Goal: Information Seeking & Learning: Find specific page/section

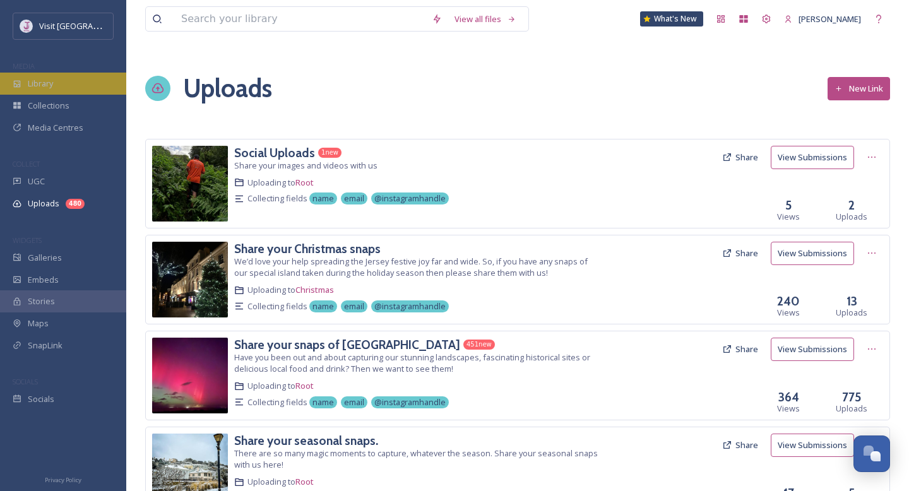
click at [85, 82] on div "Library" at bounding box center [63, 84] width 126 height 22
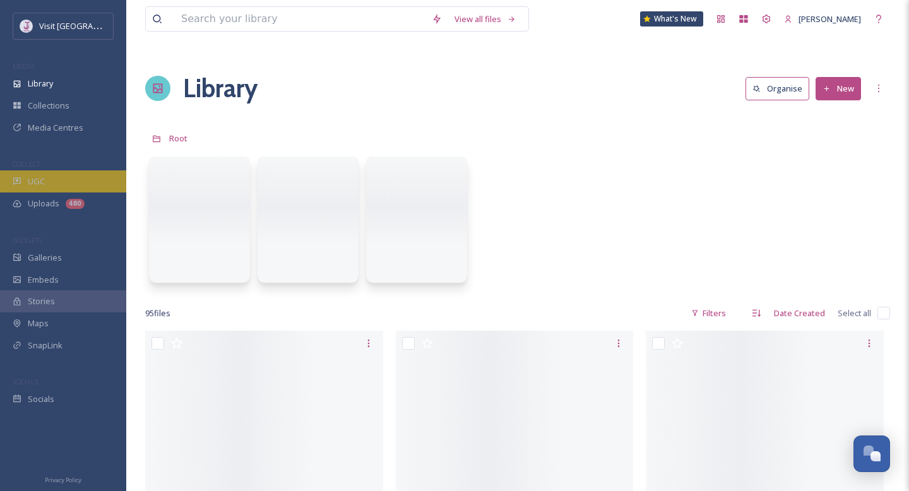
click at [37, 189] on div "UGC" at bounding box center [63, 181] width 126 height 22
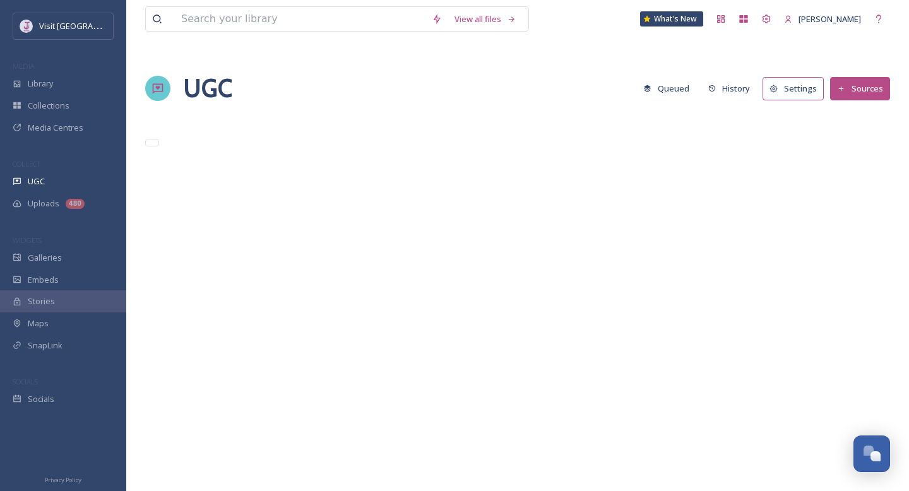
click at [316, 19] on input at bounding box center [300, 19] width 251 height 24
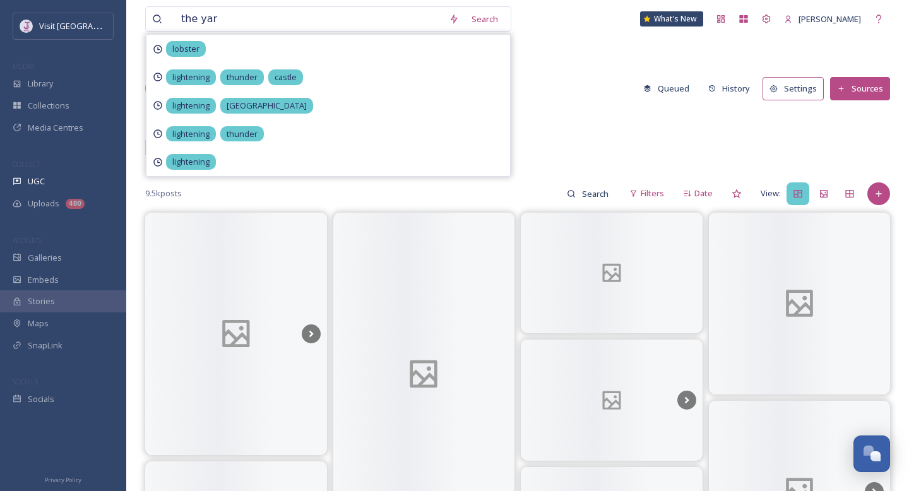
type input "the yard"
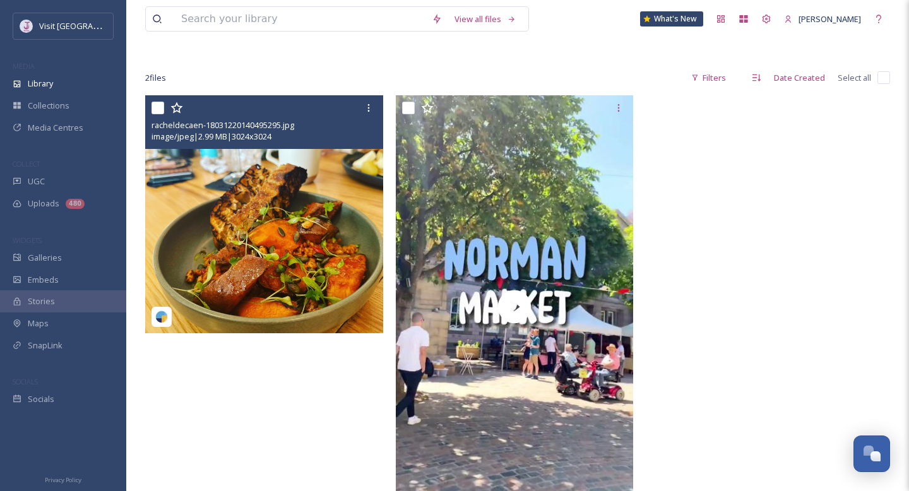
scroll to position [81, 0]
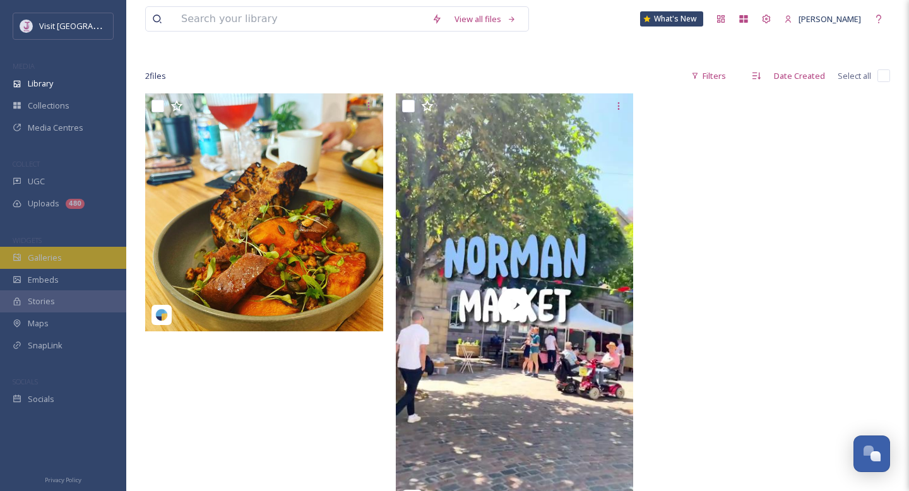
click at [68, 258] on div "Galleries" at bounding box center [63, 258] width 126 height 22
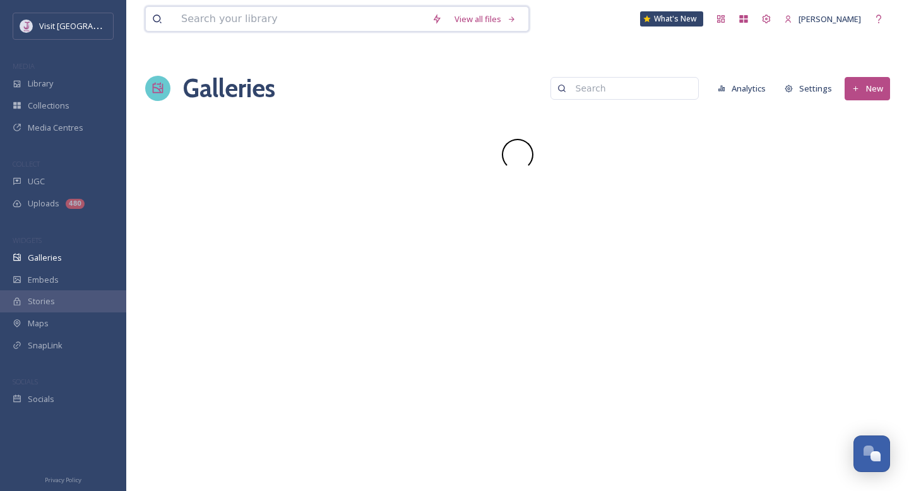
click at [294, 18] on input at bounding box center [300, 19] width 251 height 24
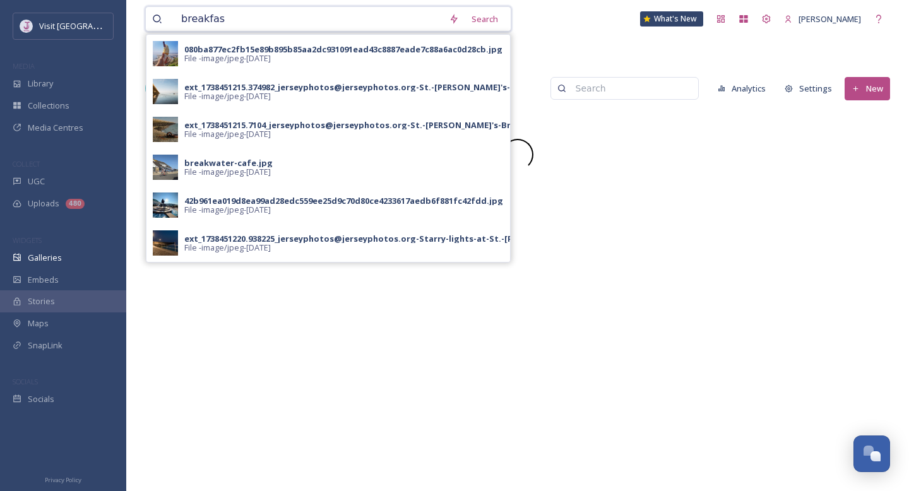
type input "breakfast"
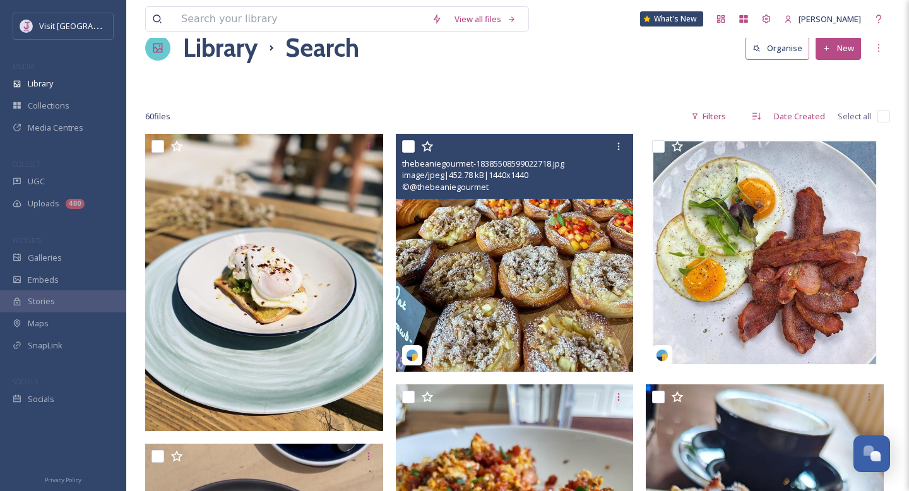
scroll to position [54, 0]
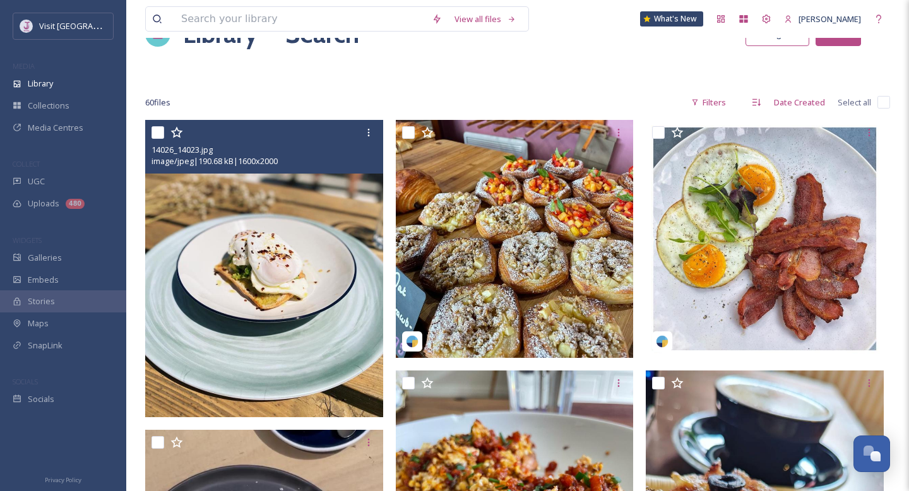
click at [295, 294] on img at bounding box center [264, 268] width 238 height 297
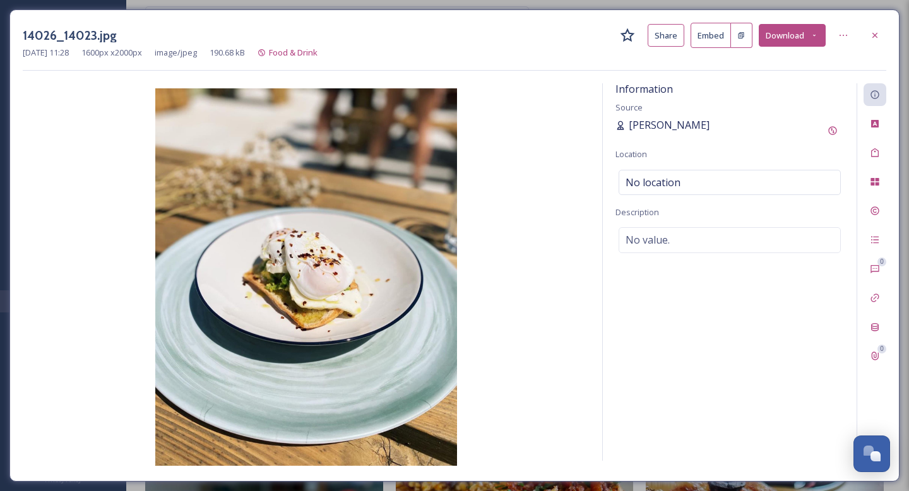
click at [650, 126] on span "Liesl Chesworth" at bounding box center [669, 124] width 81 height 11
click at [883, 39] on div at bounding box center [875, 35] width 23 height 23
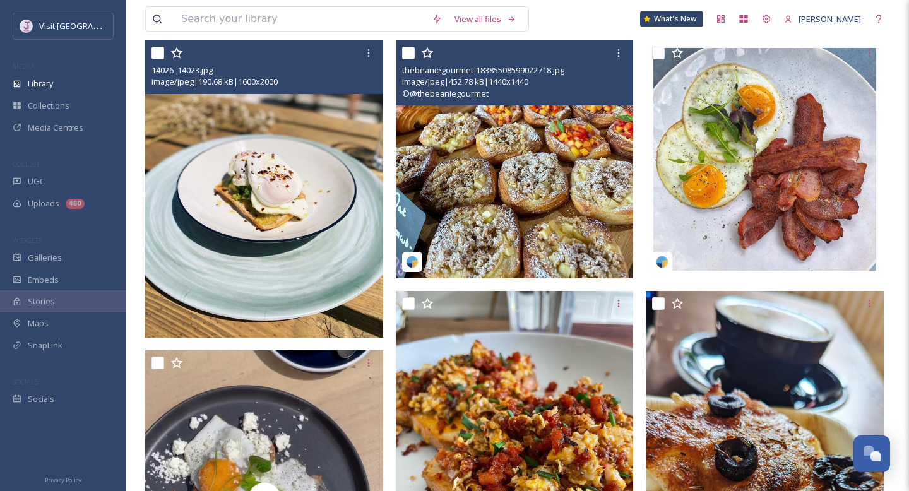
scroll to position [136, 0]
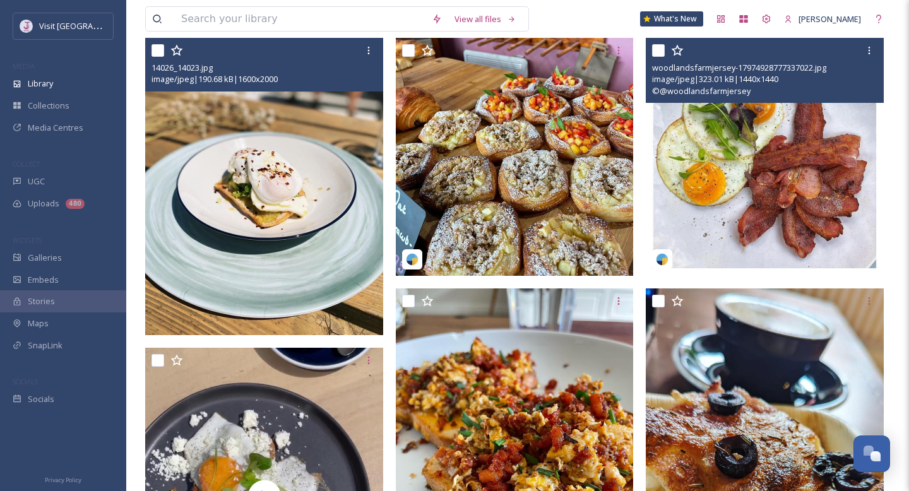
click at [745, 160] on img at bounding box center [765, 157] width 238 height 238
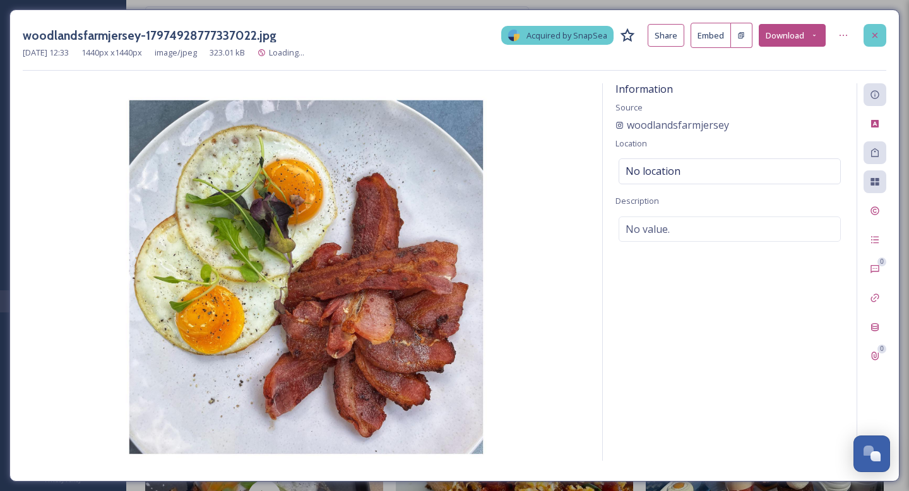
click at [870, 37] on icon at bounding box center [875, 35] width 10 height 10
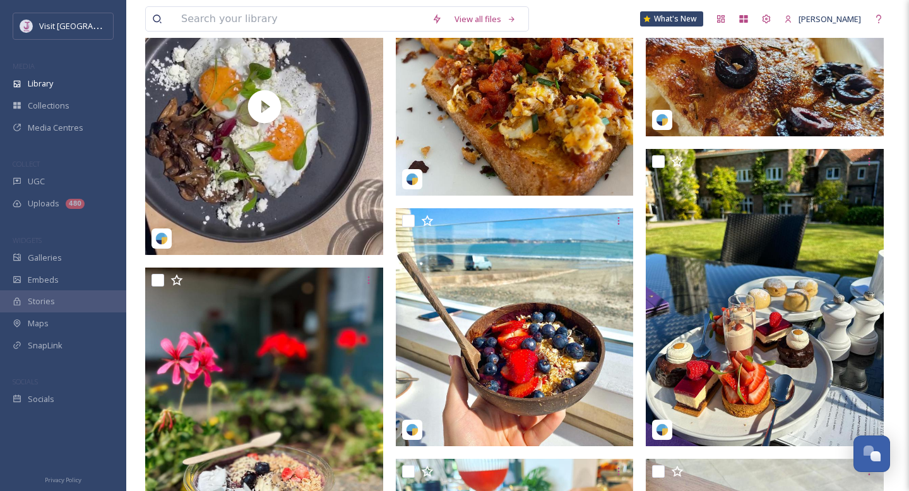
scroll to position [527, 0]
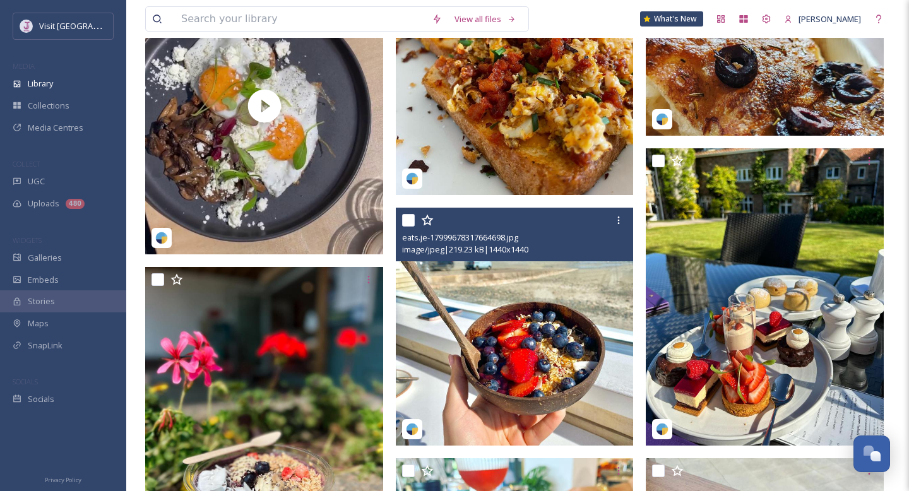
click at [484, 328] on img at bounding box center [515, 327] width 238 height 238
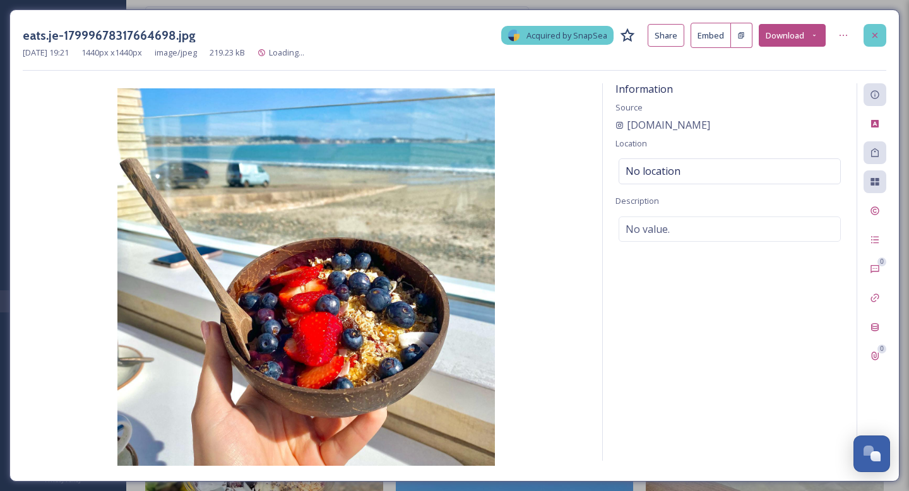
click at [873, 34] on icon at bounding box center [875, 35] width 10 height 10
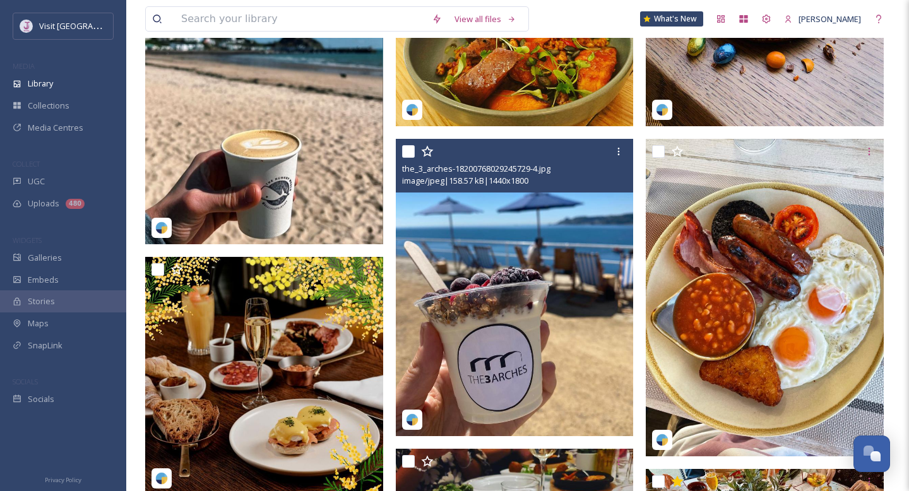
scroll to position [1101, 0]
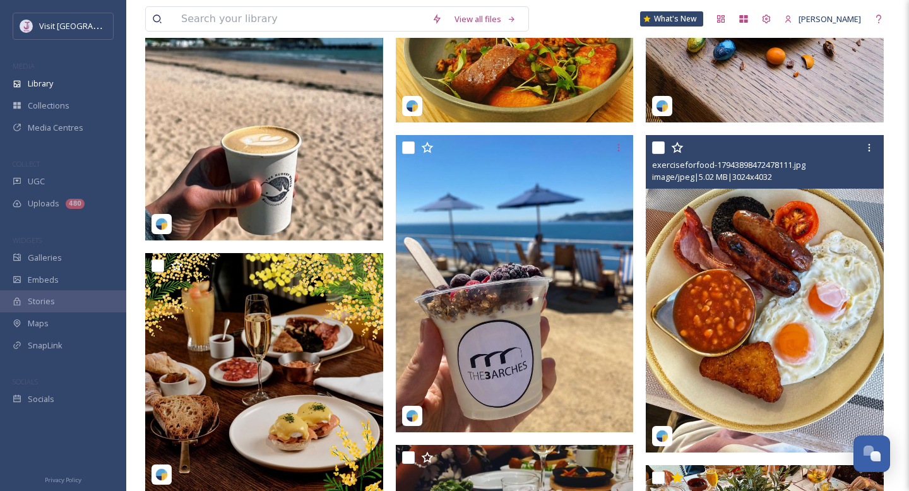
click at [750, 265] on img at bounding box center [765, 293] width 238 height 317
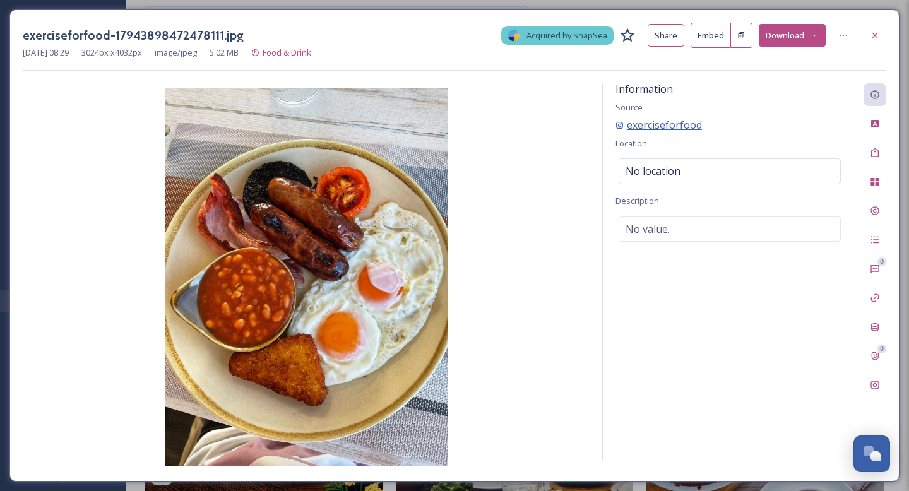
click at [672, 125] on span "exerciseforfood" at bounding box center [664, 124] width 75 height 11
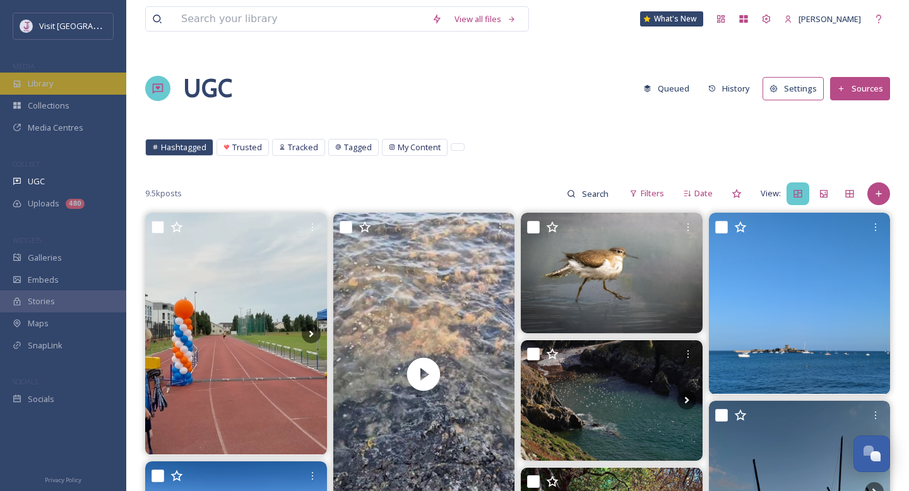
click at [40, 90] on div "Library" at bounding box center [63, 84] width 126 height 22
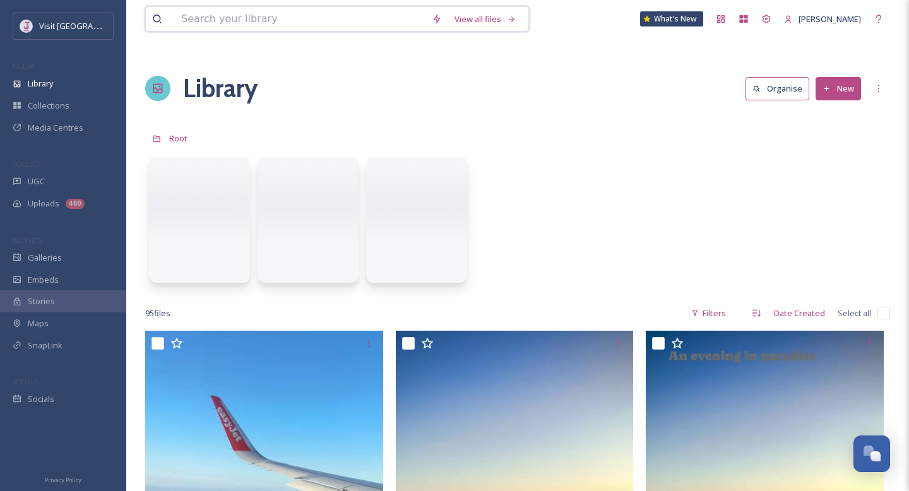
click at [253, 20] on input at bounding box center [300, 19] width 251 height 24
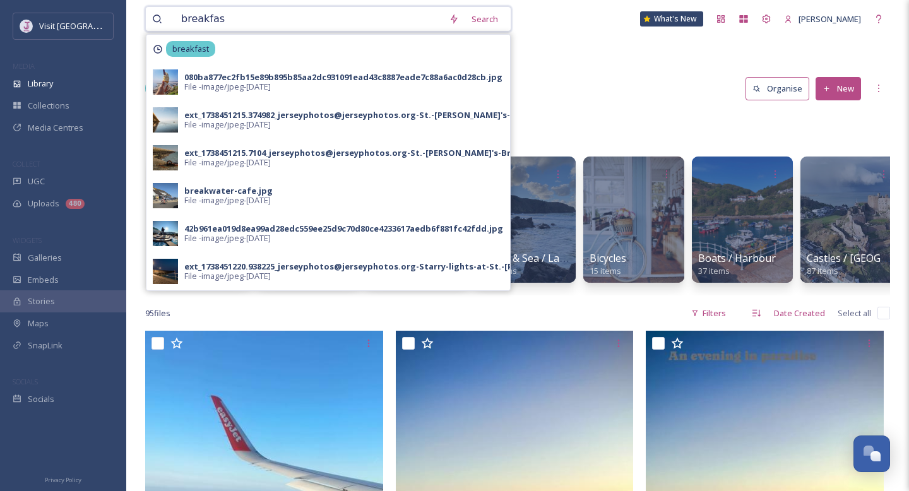
type input "breakfast"
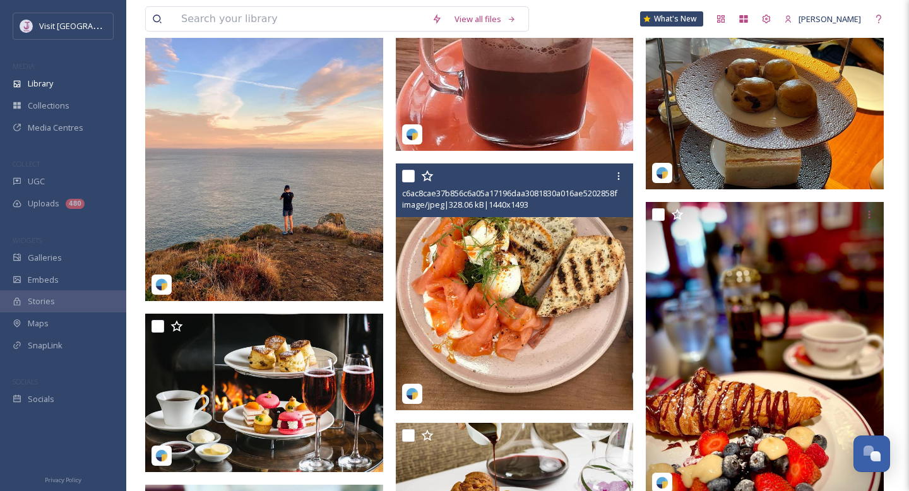
scroll to position [3239, 0]
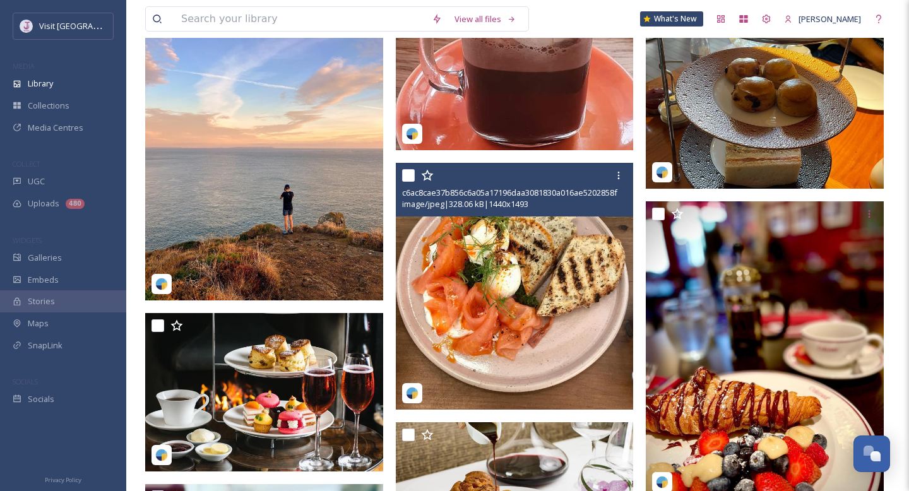
click at [532, 314] on img at bounding box center [515, 286] width 238 height 247
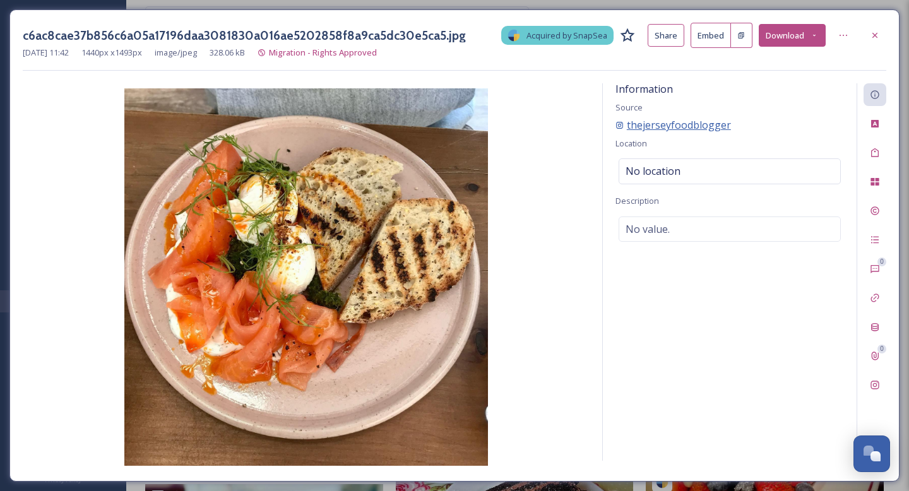
click at [677, 128] on span "thejerseyfoodblogger" at bounding box center [679, 124] width 104 height 11
click at [637, 171] on span "No location" at bounding box center [653, 170] width 55 height 11
click at [631, 170] on input at bounding box center [729, 171] width 221 height 24
click at [558, 218] on img at bounding box center [306, 277] width 567 height 378
click at [875, 39] on icon at bounding box center [875, 35] width 10 height 10
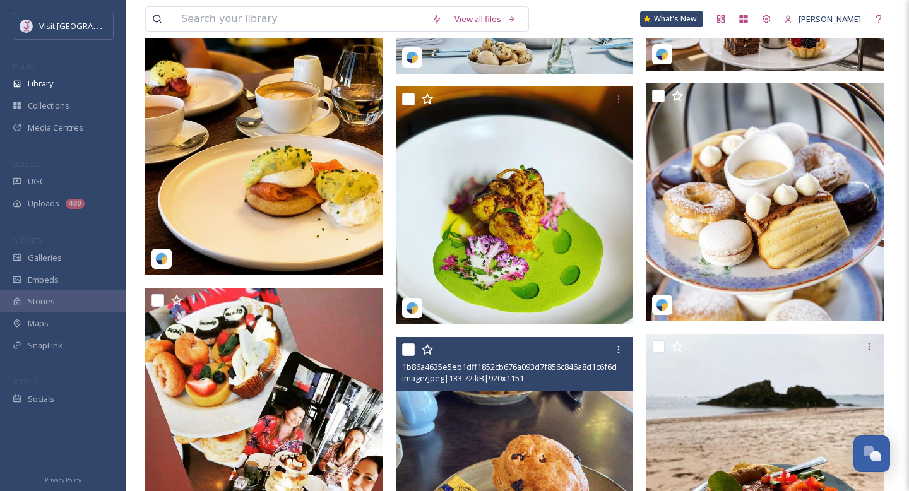
scroll to position [4564, 0]
